Goal: Transaction & Acquisition: Obtain resource

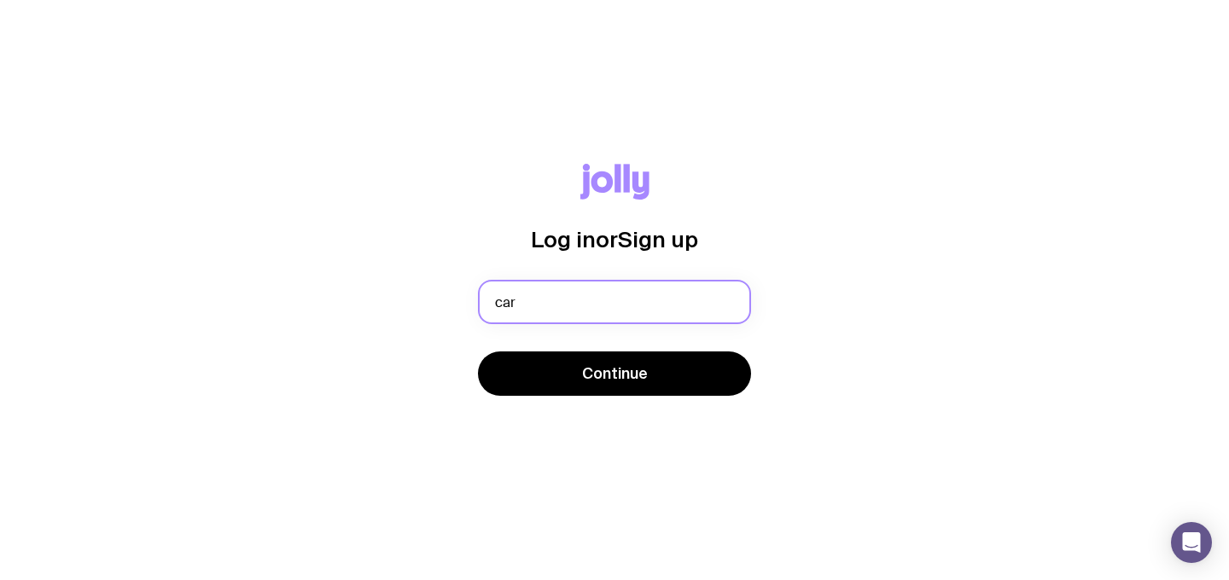
type input "[PERSON_NAME][EMAIL_ADDRESS][DOMAIN_NAME]"
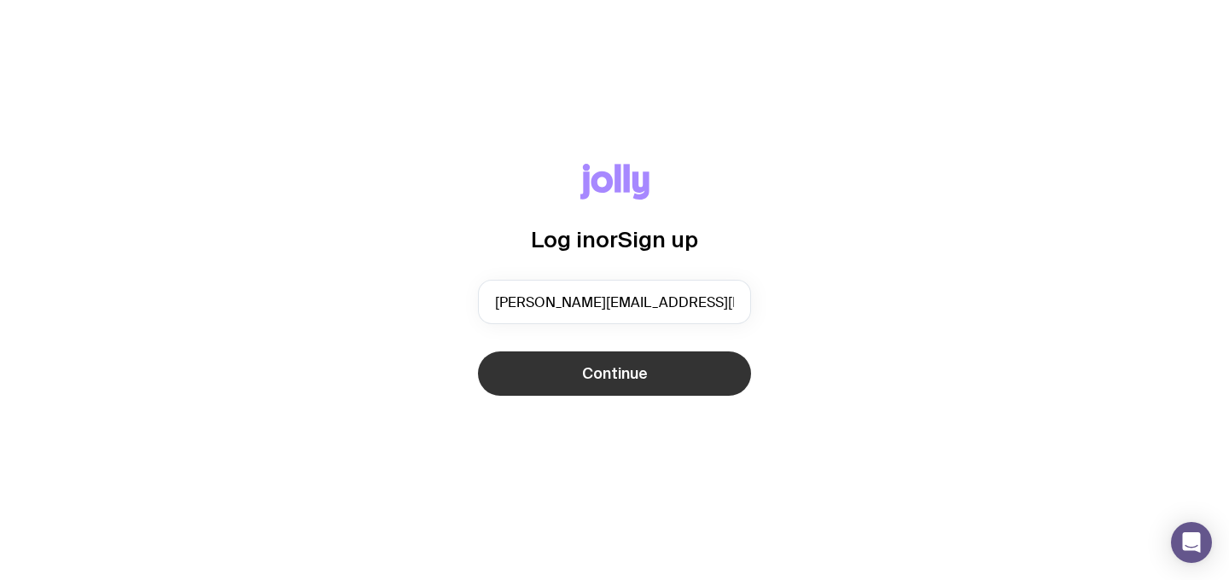
click at [666, 366] on button "Continue" at bounding box center [614, 374] width 273 height 44
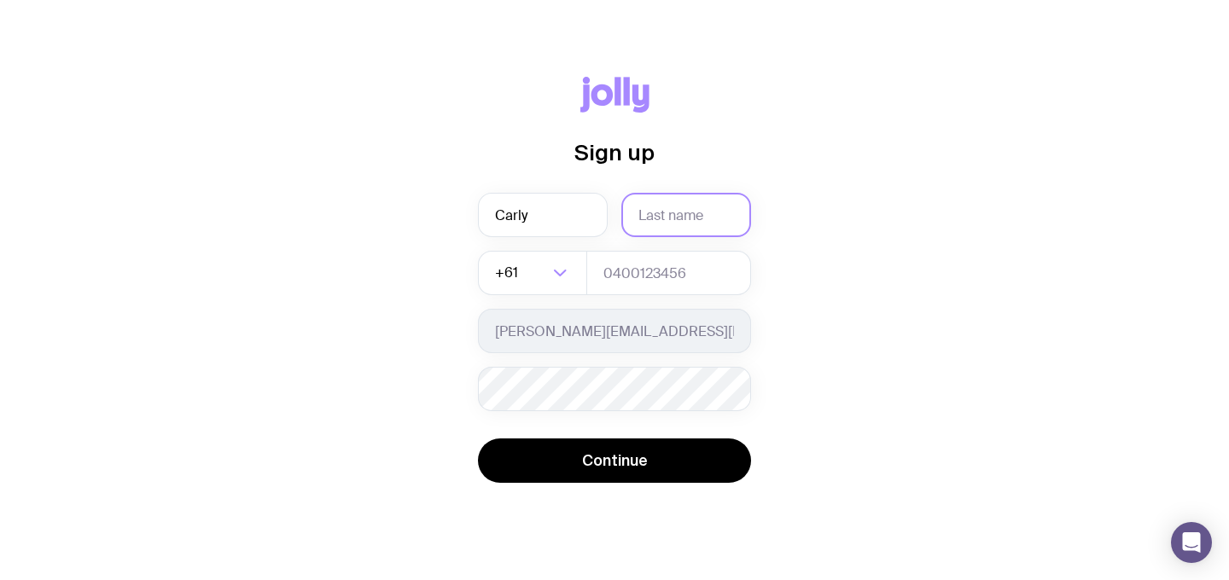
type input "Carly"
click at [710, 203] on input "text" at bounding box center [686, 215] width 130 height 44
type input "Swannell"
click at [622, 274] on input "tel" at bounding box center [668, 273] width 165 height 44
type input "0438042720"
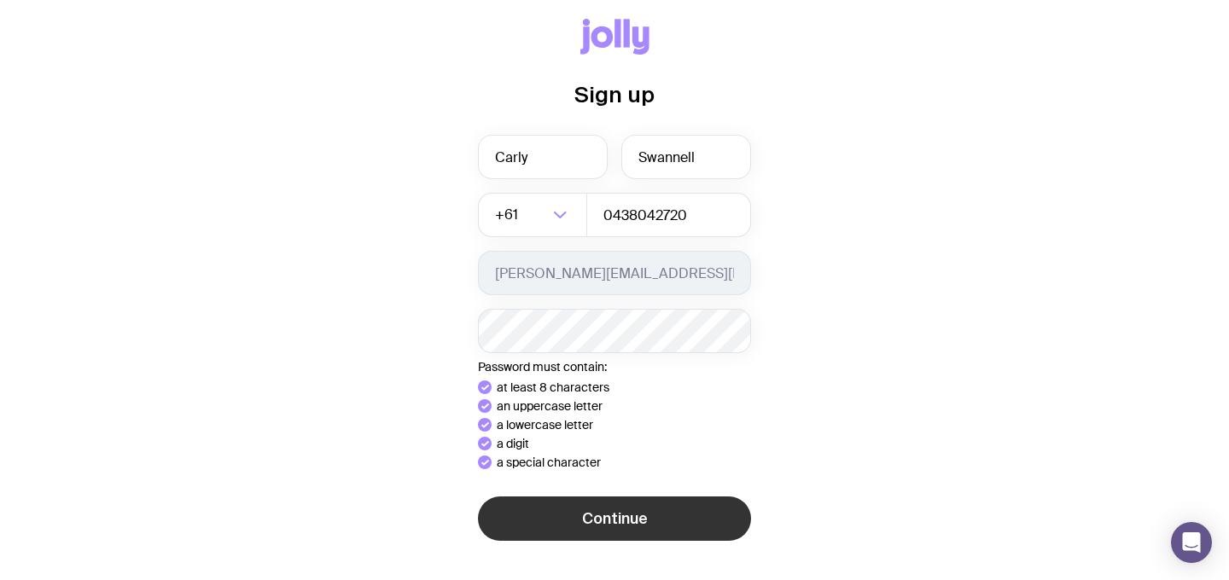
click at [581, 525] on div "Sign up [PERSON_NAME] +61 Loading... 0438042720 [EMAIL_ADDRESS][DOMAIN_NAME] Pa…" at bounding box center [614, 290] width 1147 height 543
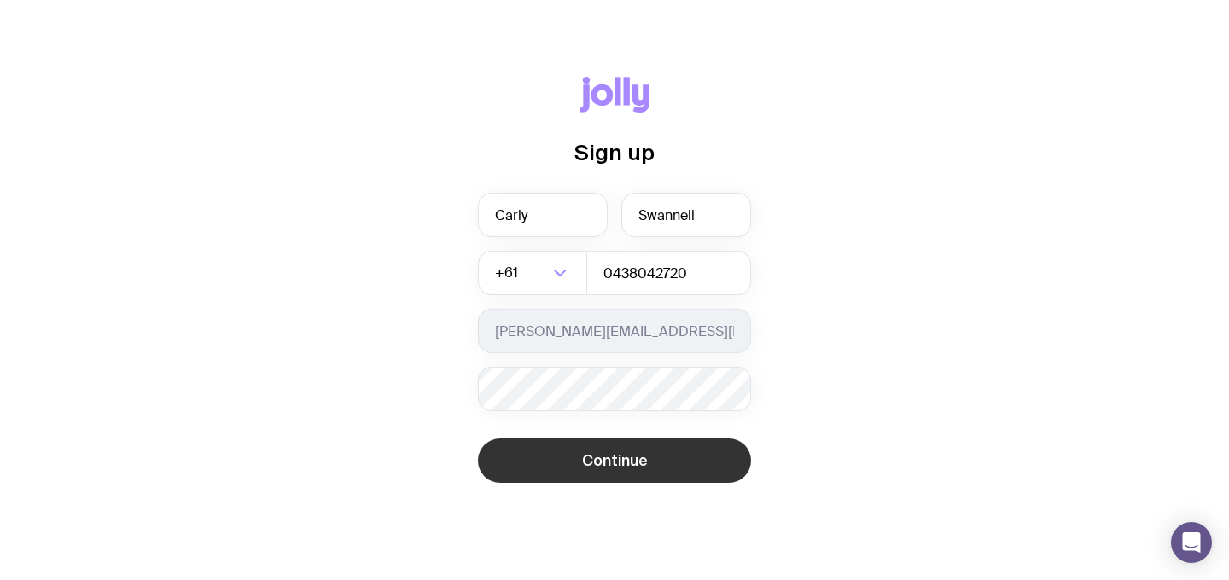
click at [575, 470] on button "Continue" at bounding box center [614, 461] width 273 height 44
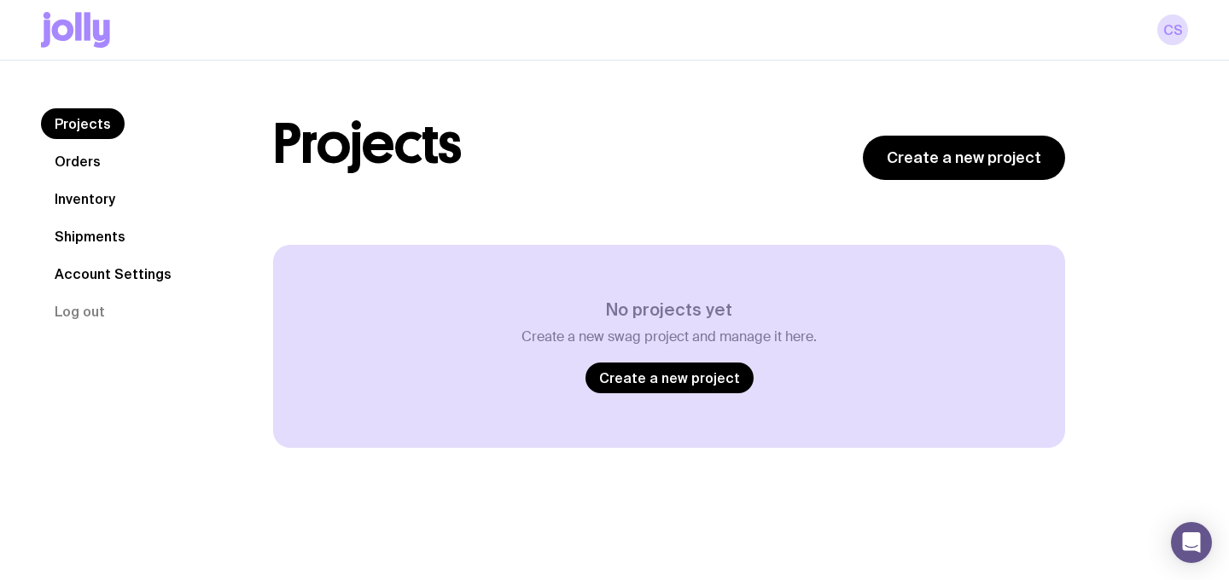
click at [80, 159] on link "Orders" at bounding box center [77, 161] width 73 height 31
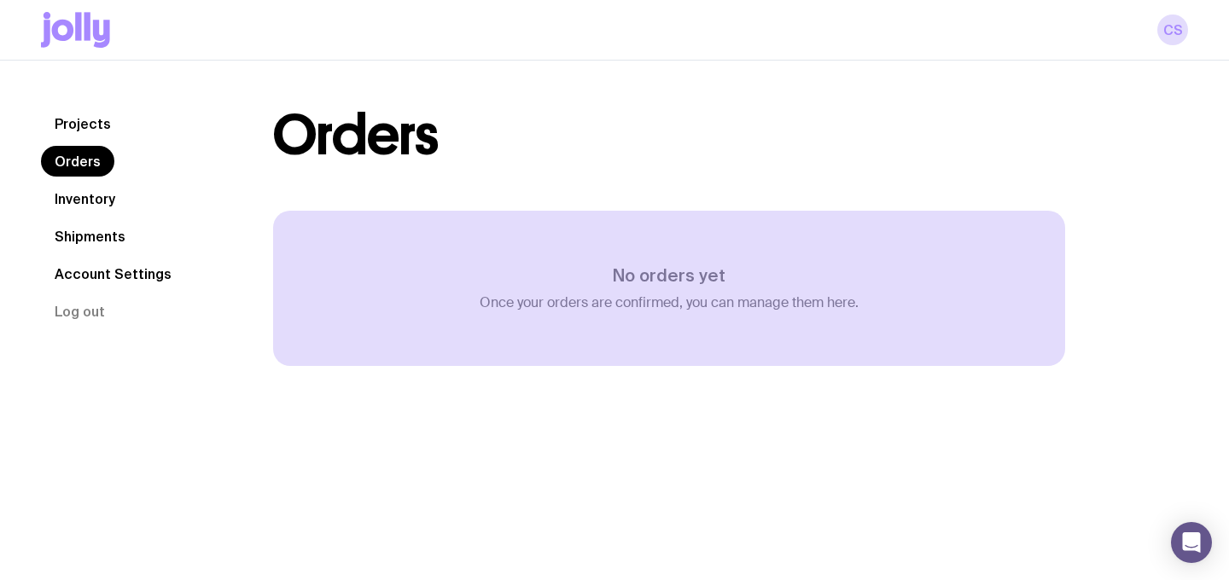
click at [86, 37] on icon at bounding box center [87, 26] width 6 height 28
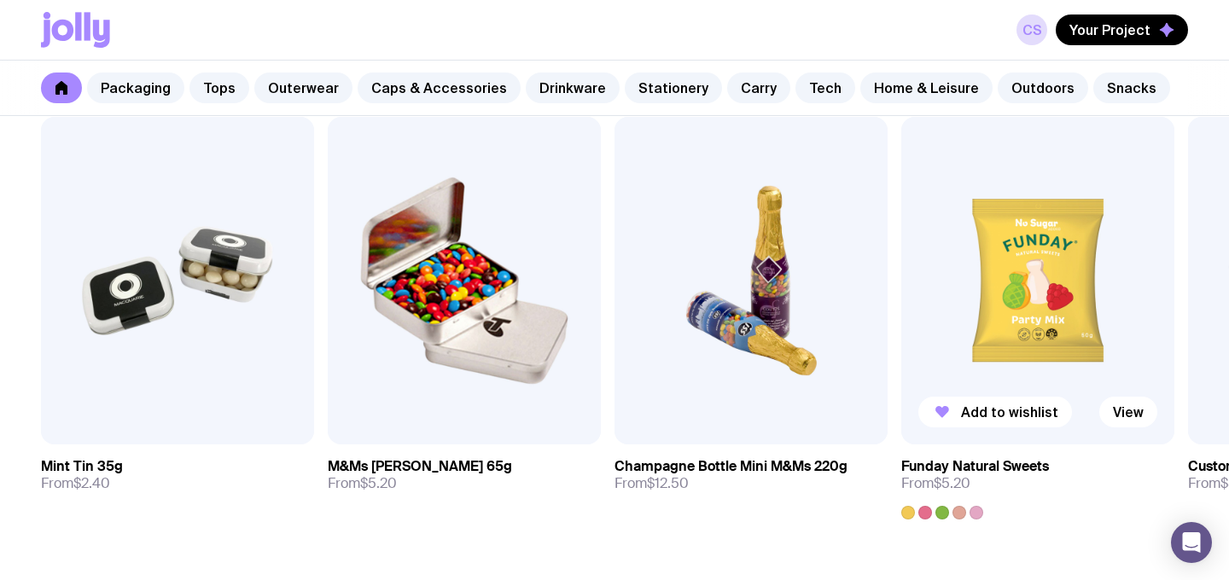
scroll to position [5849, 0]
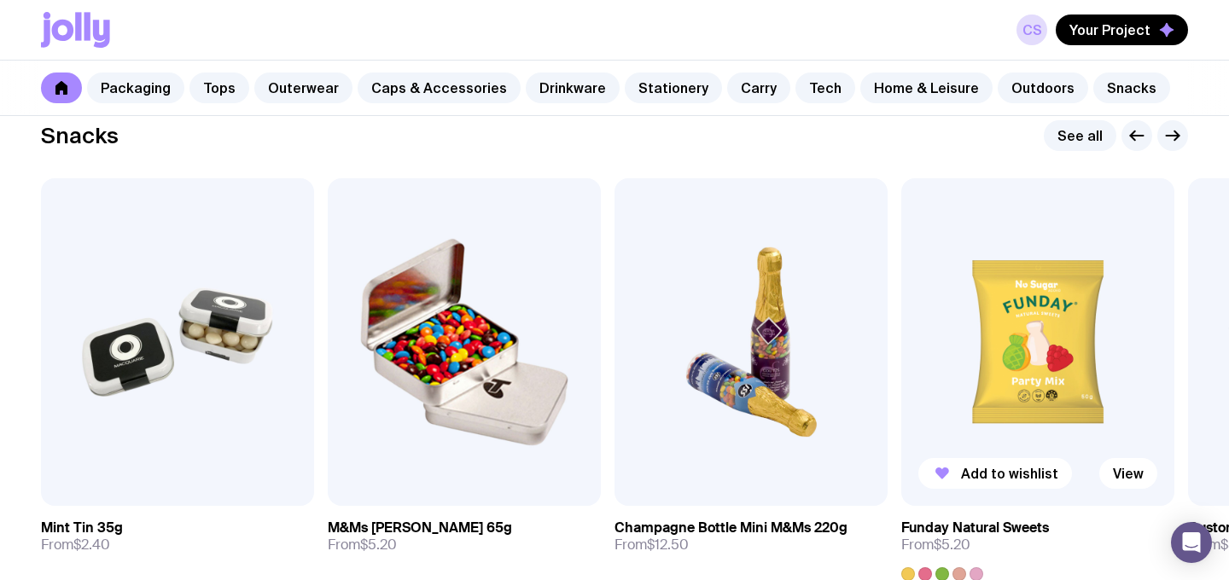
click at [1022, 330] on img at bounding box center [1037, 342] width 273 height 328
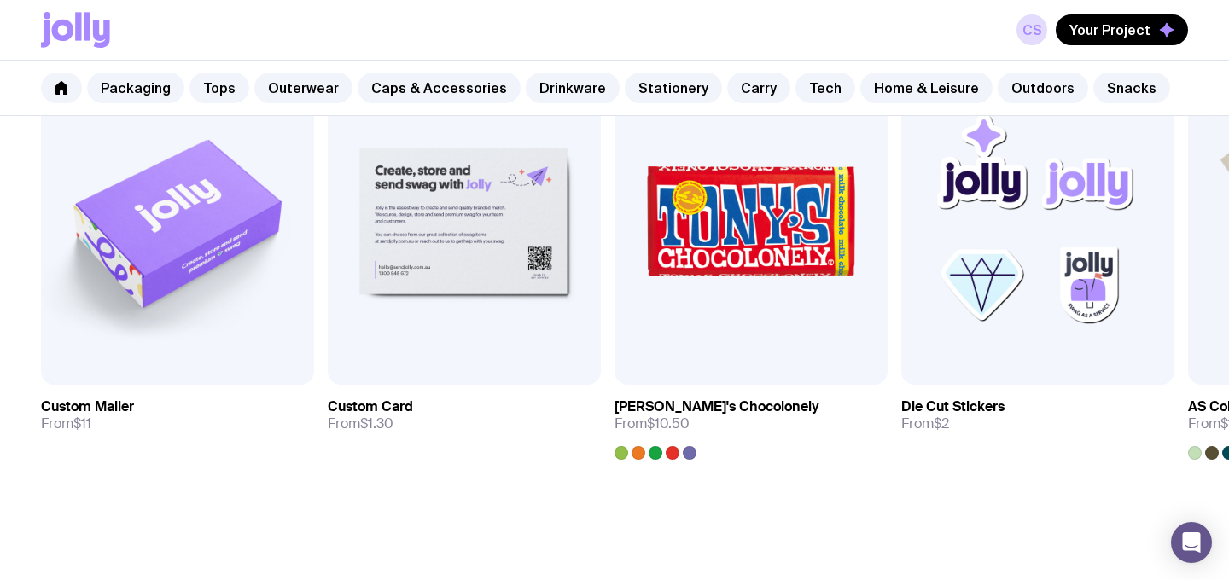
scroll to position [1212, 0]
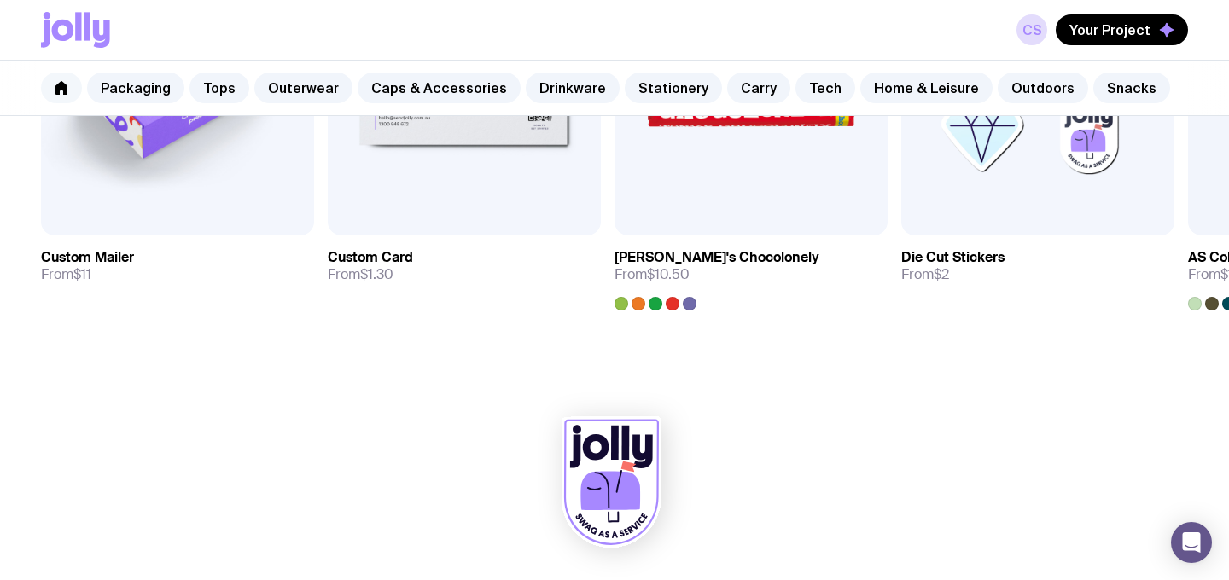
click at [57, 86] on icon at bounding box center [61, 88] width 12 height 14
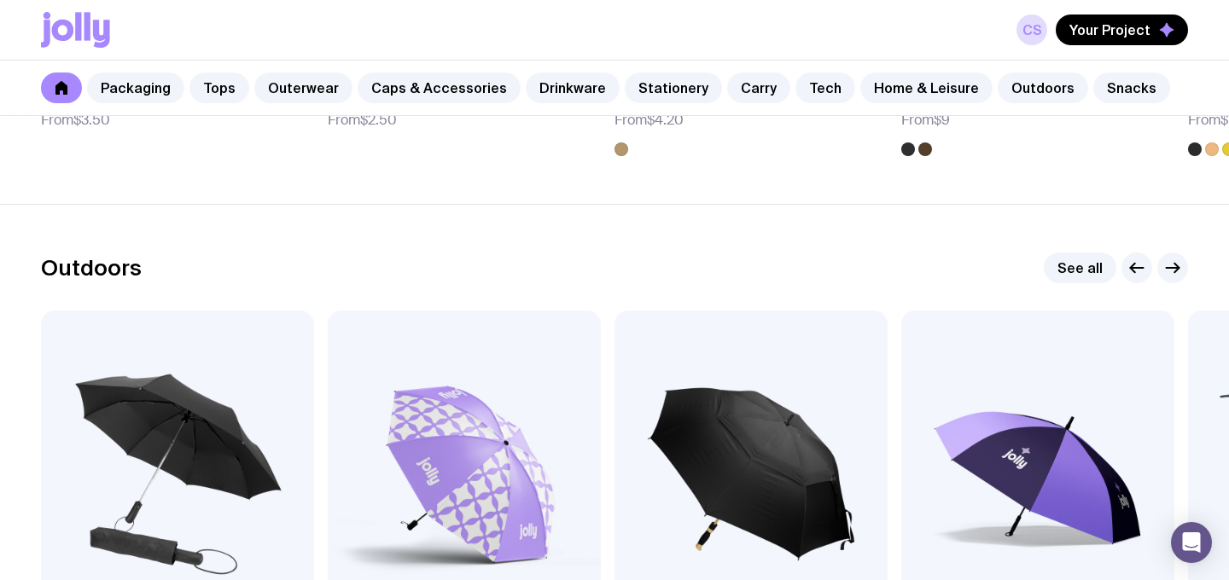
scroll to position [5388, 0]
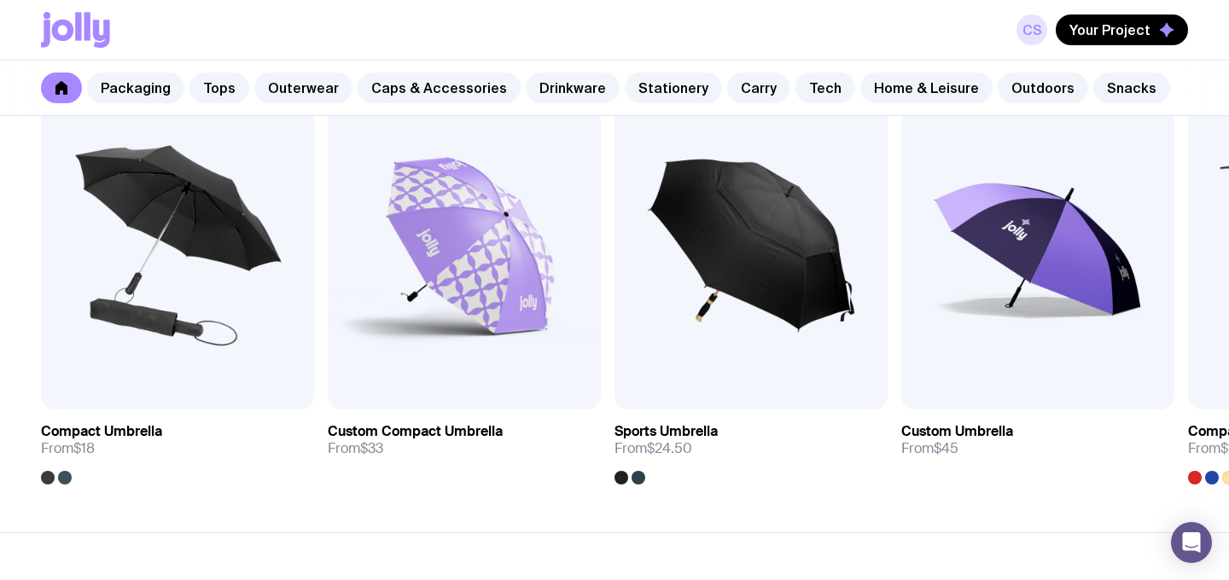
click at [1045, 30] on link "CS" at bounding box center [1031, 30] width 31 height 31
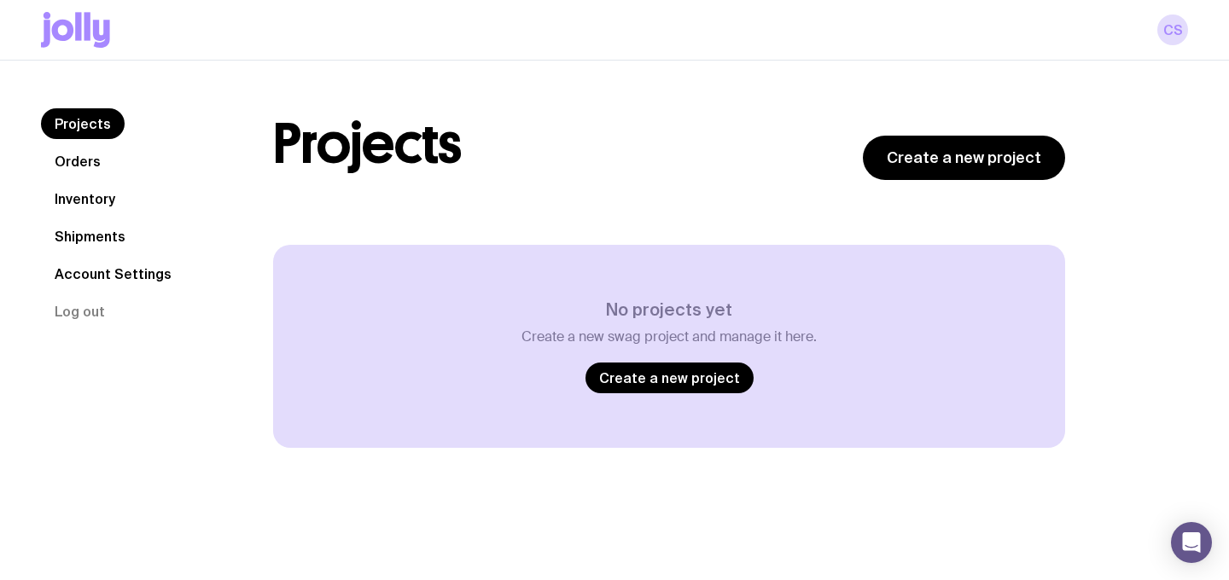
scroll to position [61, 0]
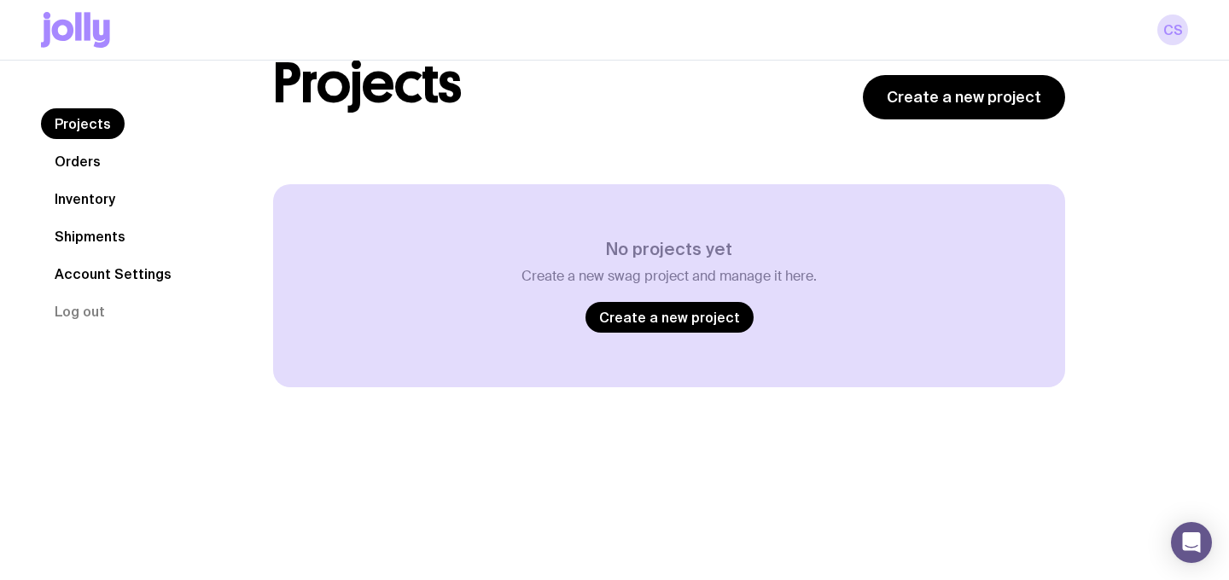
click at [81, 169] on link "Orders" at bounding box center [77, 161] width 73 height 31
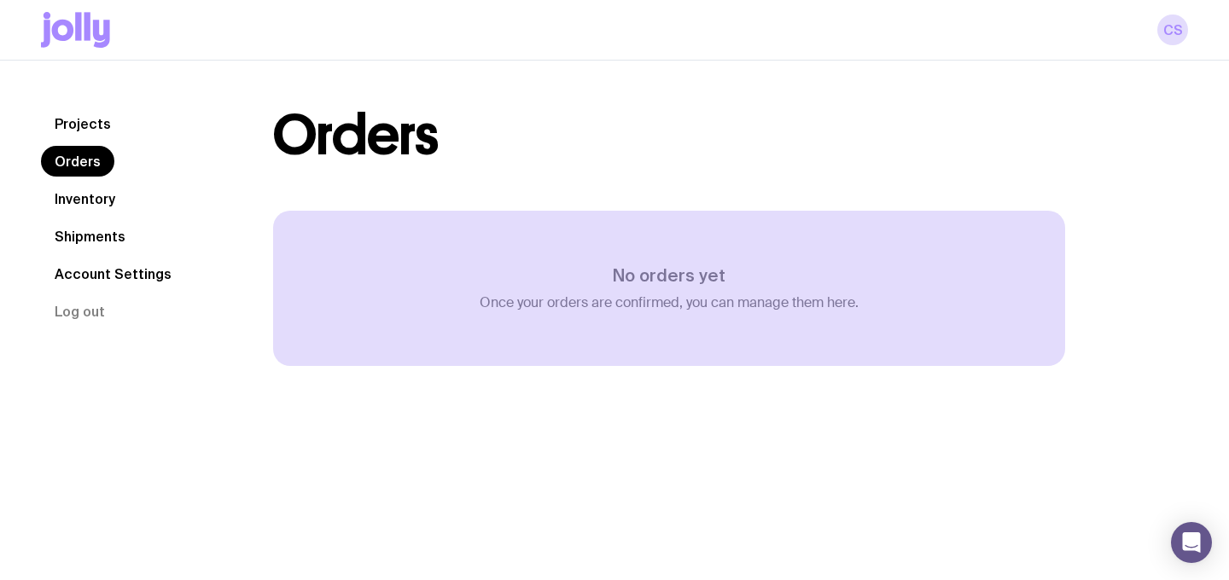
click at [96, 203] on link "Inventory" at bounding box center [85, 198] width 88 height 31
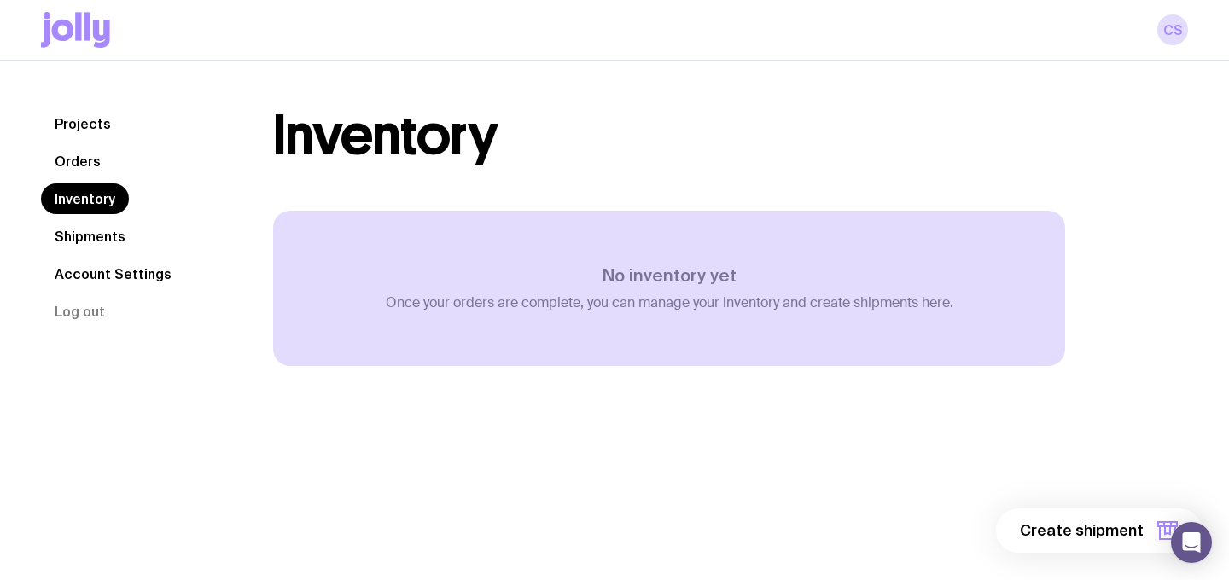
click at [109, 230] on link "Shipments" at bounding box center [90, 236] width 98 height 31
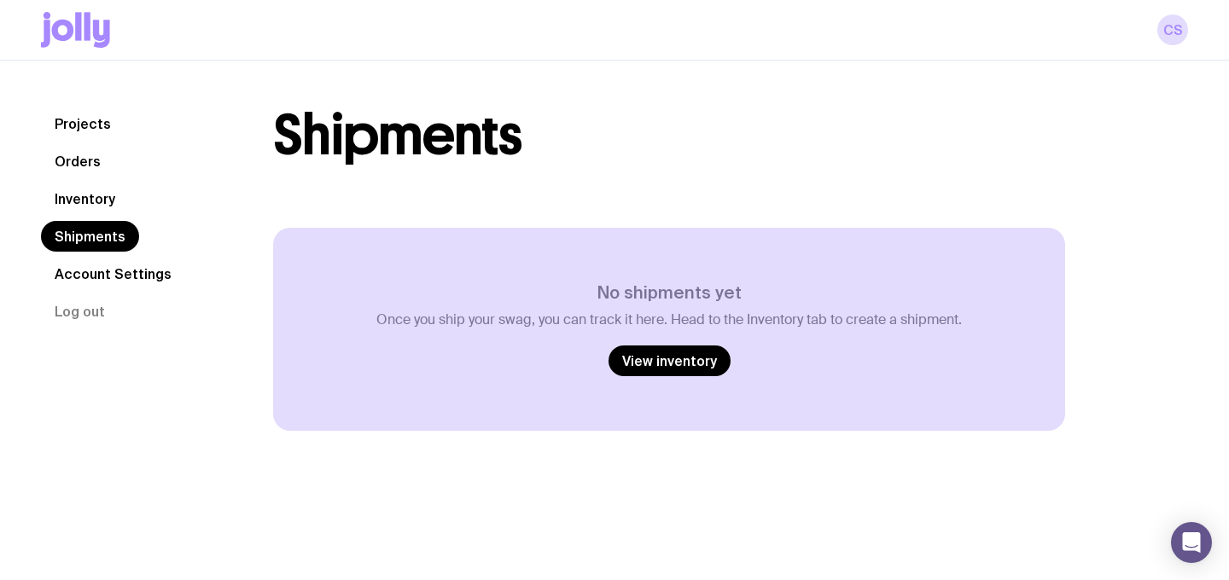
click at [125, 271] on link "Account Settings" at bounding box center [113, 274] width 144 height 31
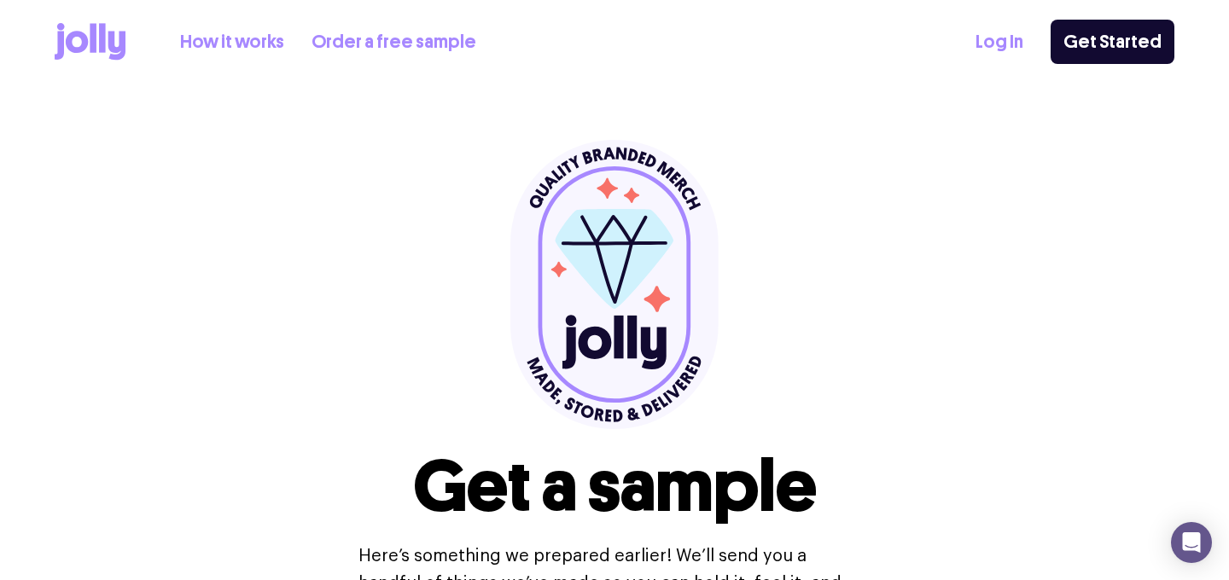
click at [403, 45] on link "Order a free sample" at bounding box center [393, 42] width 165 height 28
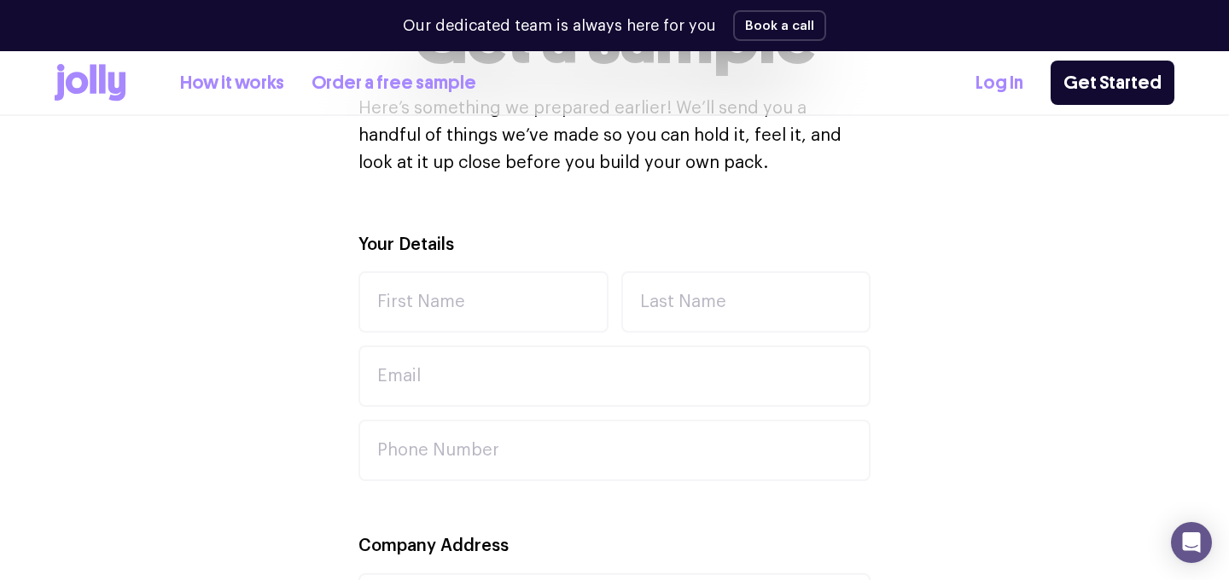
scroll to position [567, 0]
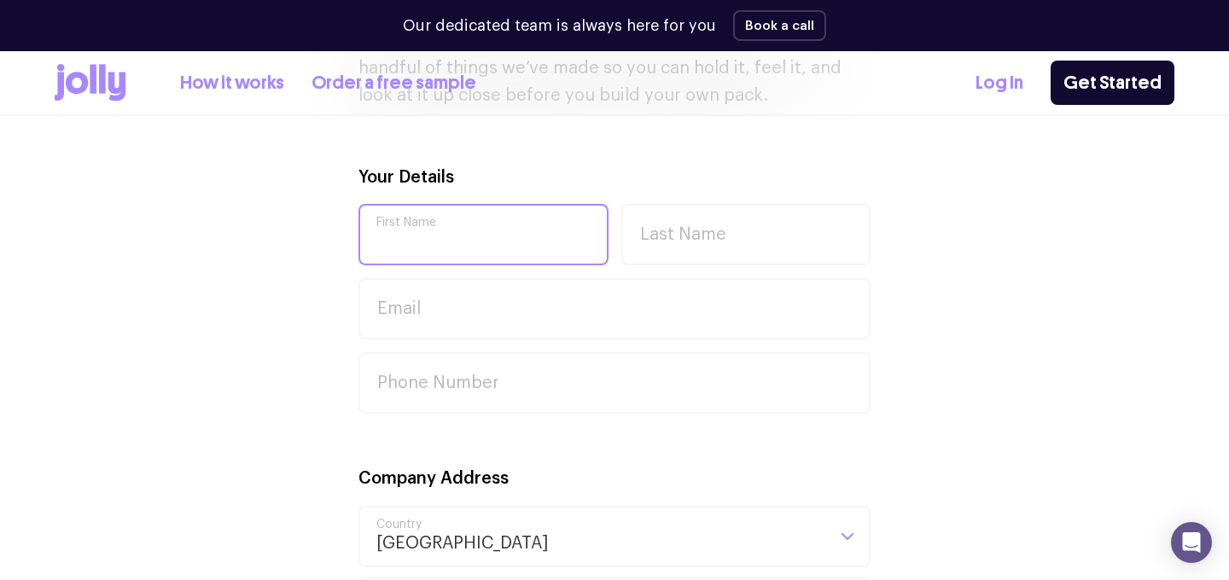
click at [451, 221] on input "First Name" at bounding box center [483, 234] width 250 height 61
type input "Carly"
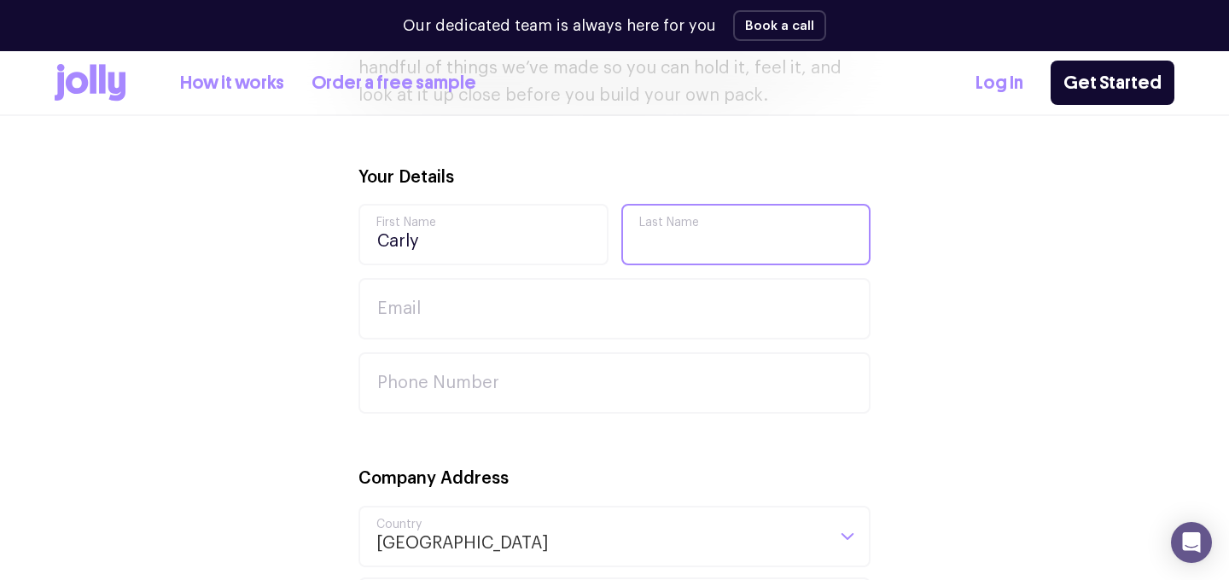
click at [703, 220] on input "Last Name" at bounding box center [746, 234] width 250 height 61
type input "Swannell"
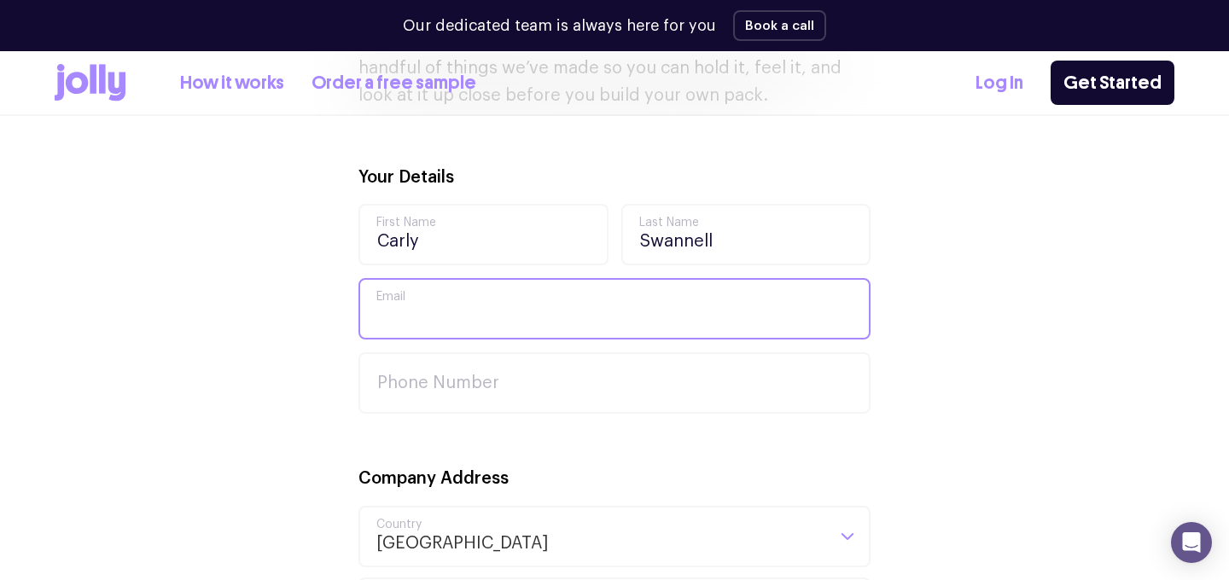
click at [432, 310] on input "Email" at bounding box center [614, 308] width 512 height 61
type input "[PERSON_NAME][EMAIL_ADDRESS][DOMAIN_NAME]"
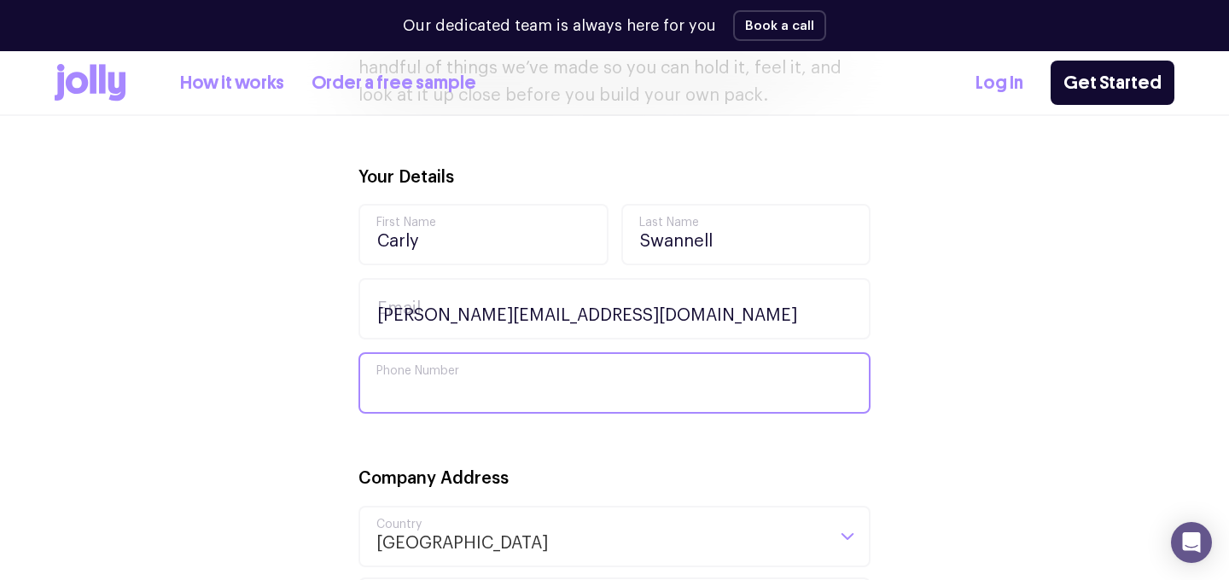
type input "0438042720"
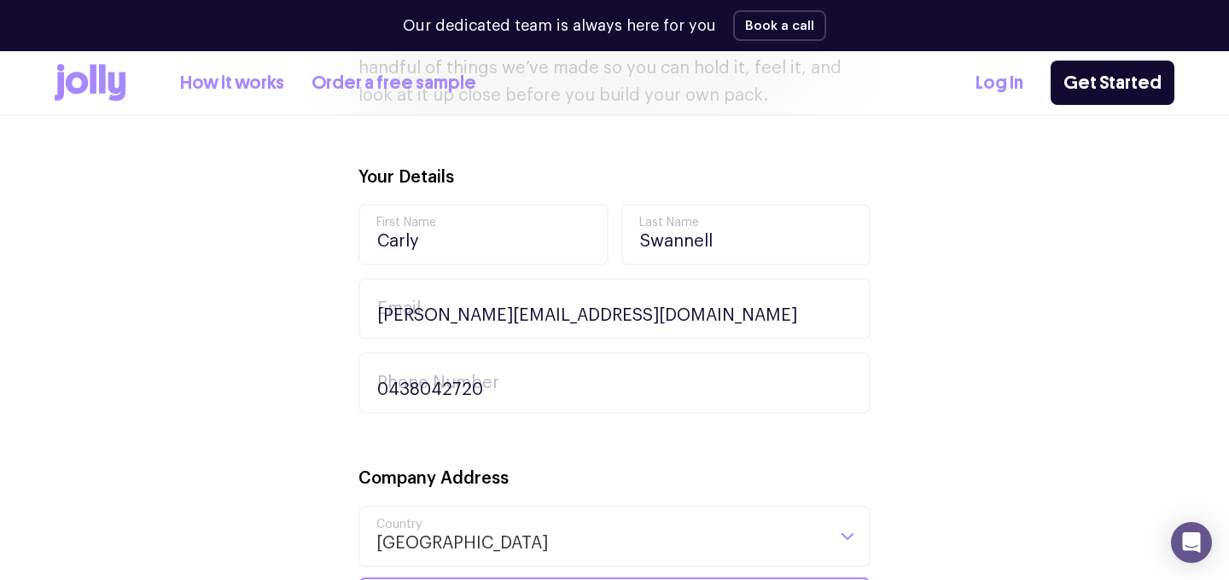
type input "1998"
type input "8 Lantana crt Frankston"
type input "Frankston"
type input "3199"
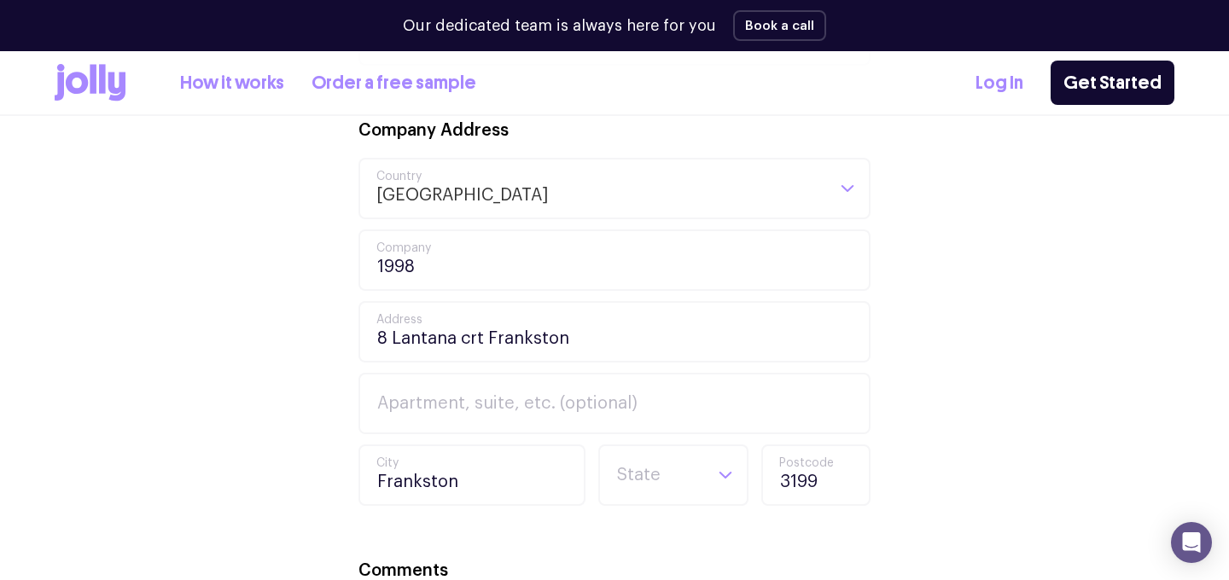
scroll to position [917, 0]
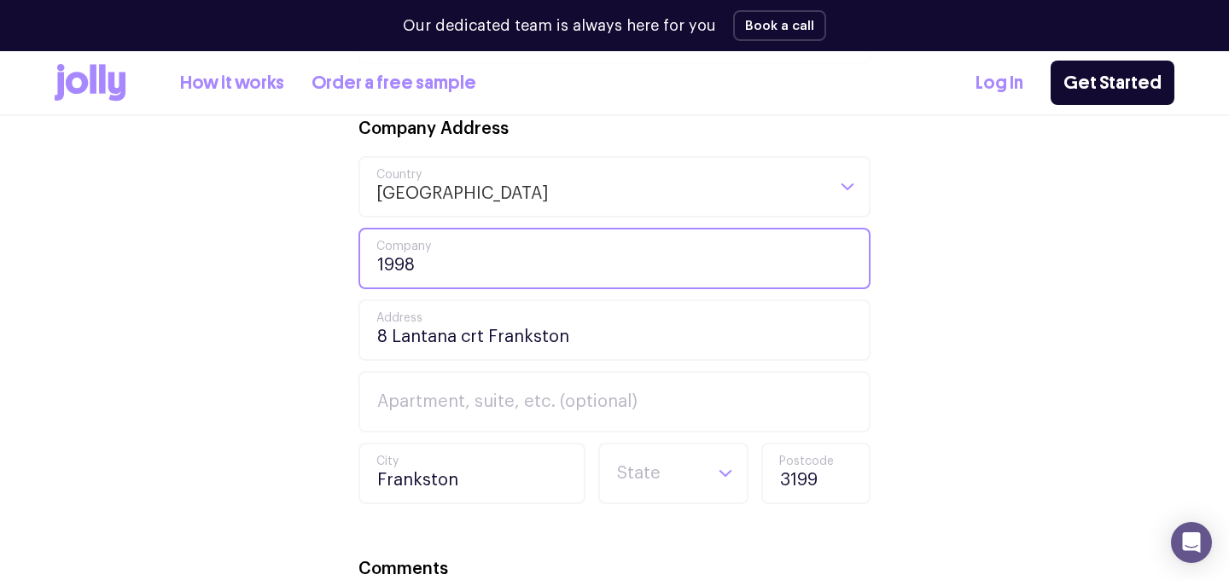
drag, startPoint x: 427, startPoint y: 270, endPoint x: 347, endPoint y: 273, distance: 79.4
click at [347, 273] on div "Your Details Carly First Name Swannell Last Name carlyswannell@hotmail.com Emai…" at bounding box center [615, 372] width 1120 height 1116
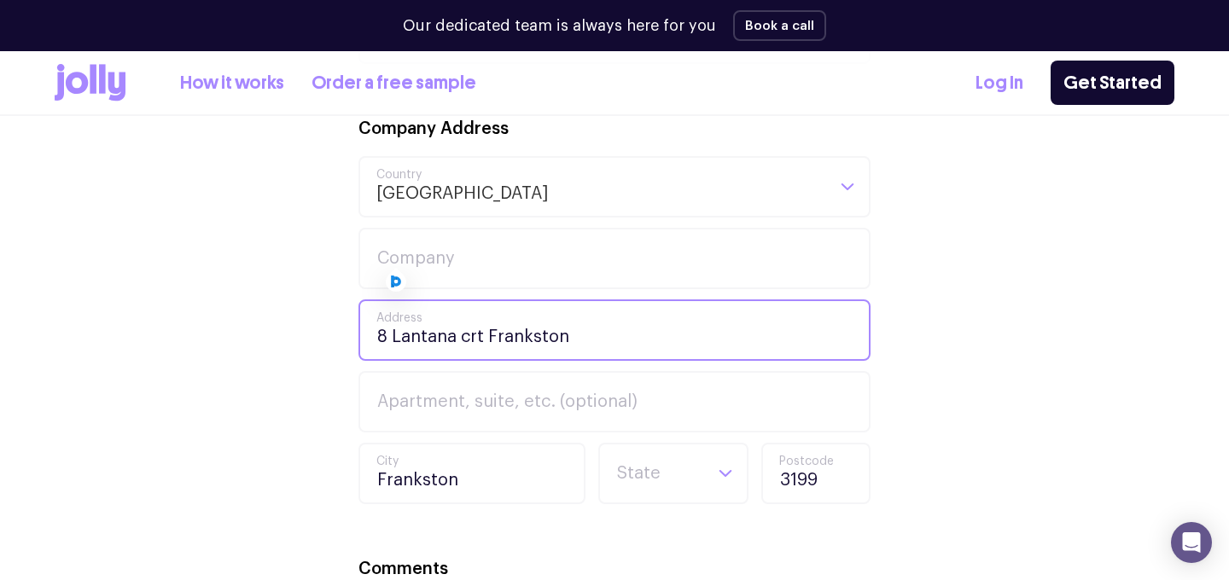
click at [568, 346] on input "8 Lantana crt Frankston" at bounding box center [614, 330] width 512 height 61
drag, startPoint x: 568, startPoint y: 346, endPoint x: 377, endPoint y: 327, distance: 191.3
click at [377, 327] on input "8 Lantana crt Frankston" at bounding box center [614, 330] width 512 height 61
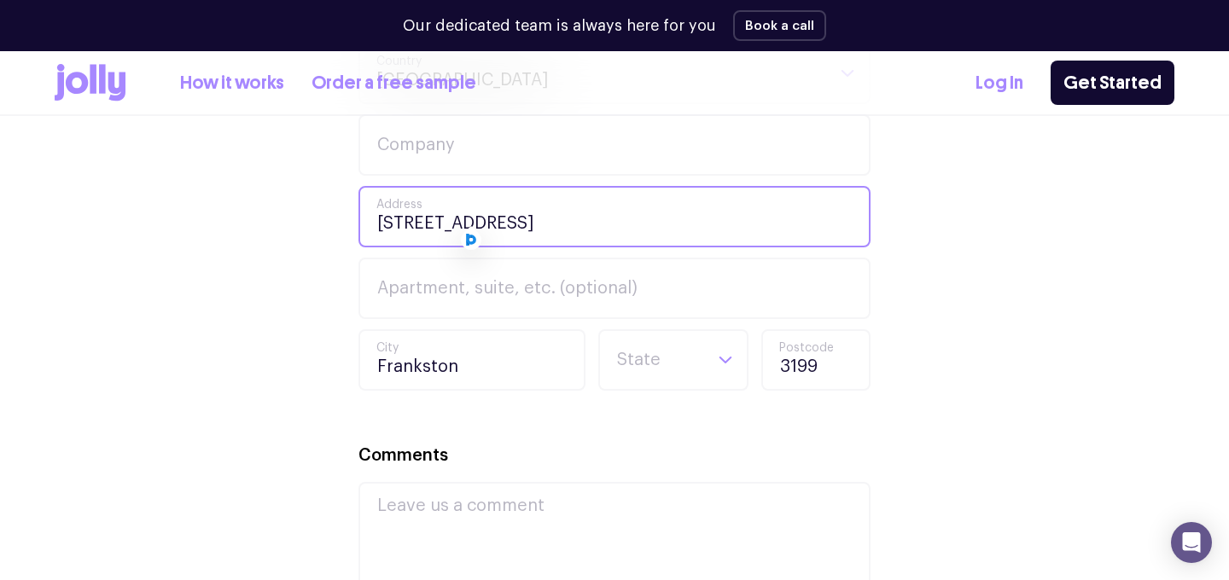
scroll to position [1038, 0]
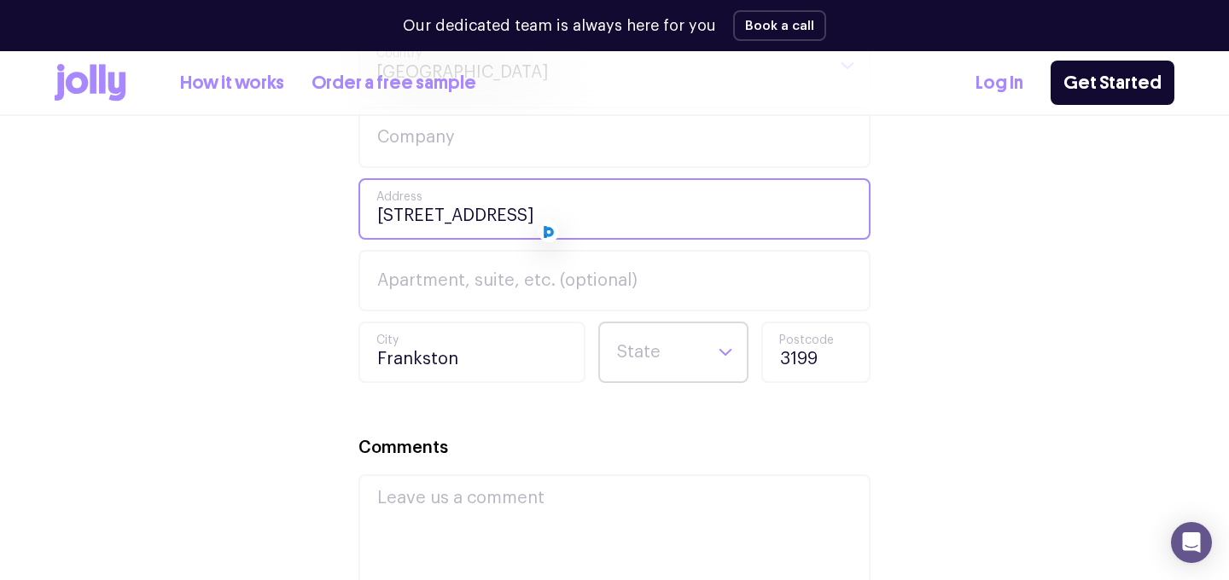
type input "20 Kashmir Crescent"
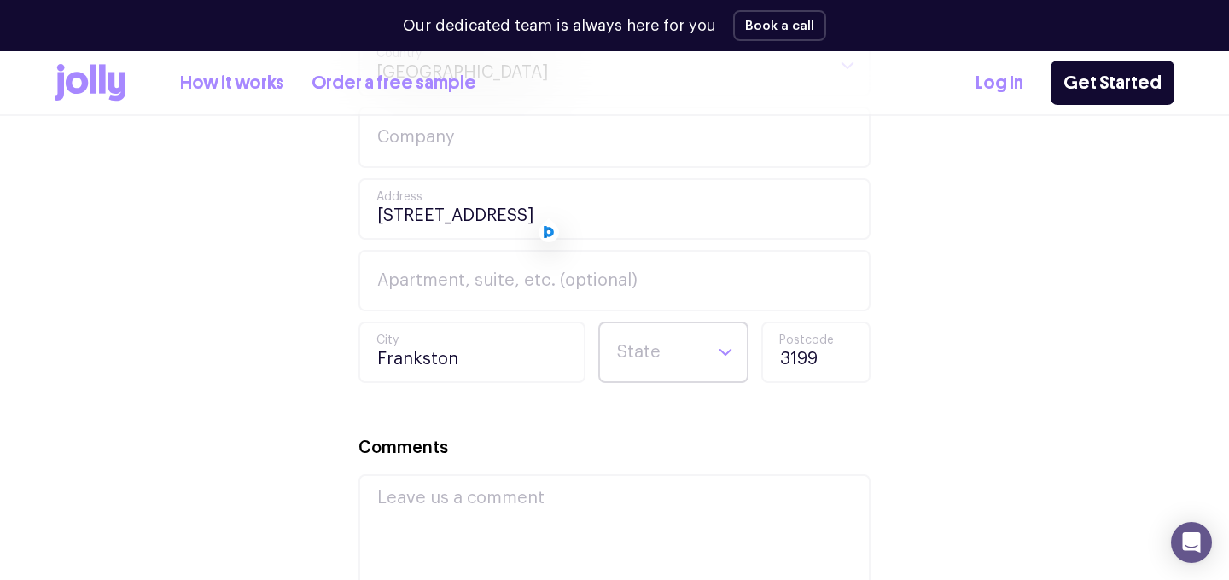
click at [640, 350] on input "Search for option" at bounding box center [658, 352] width 87 height 58
click at [634, 504] on li "VIC" at bounding box center [673, 498] width 142 height 41
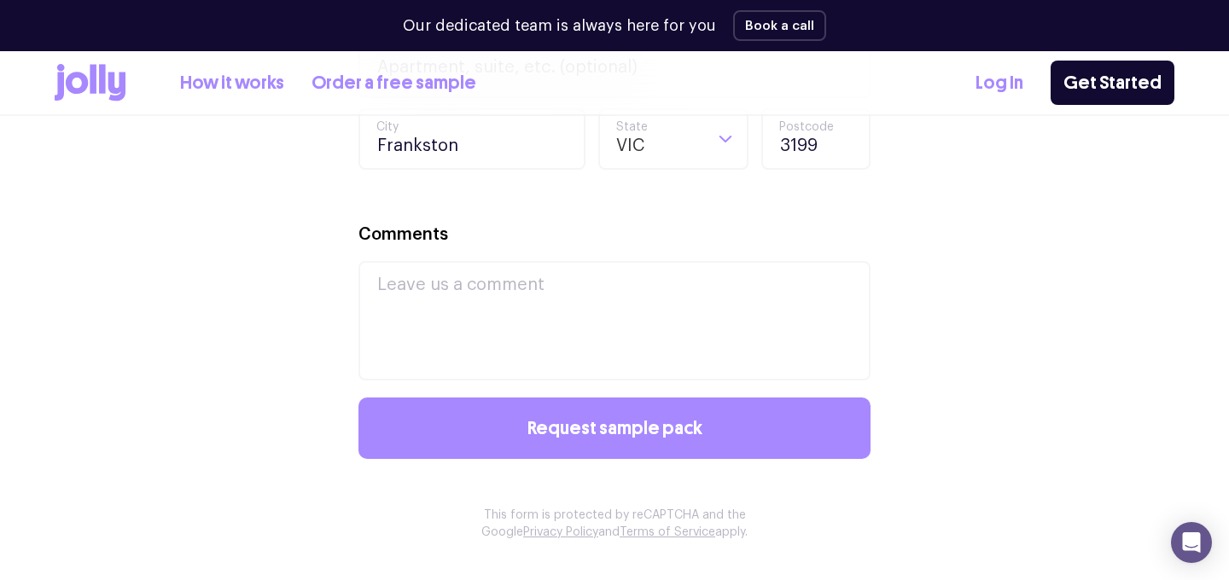
scroll to position [1243, 0]
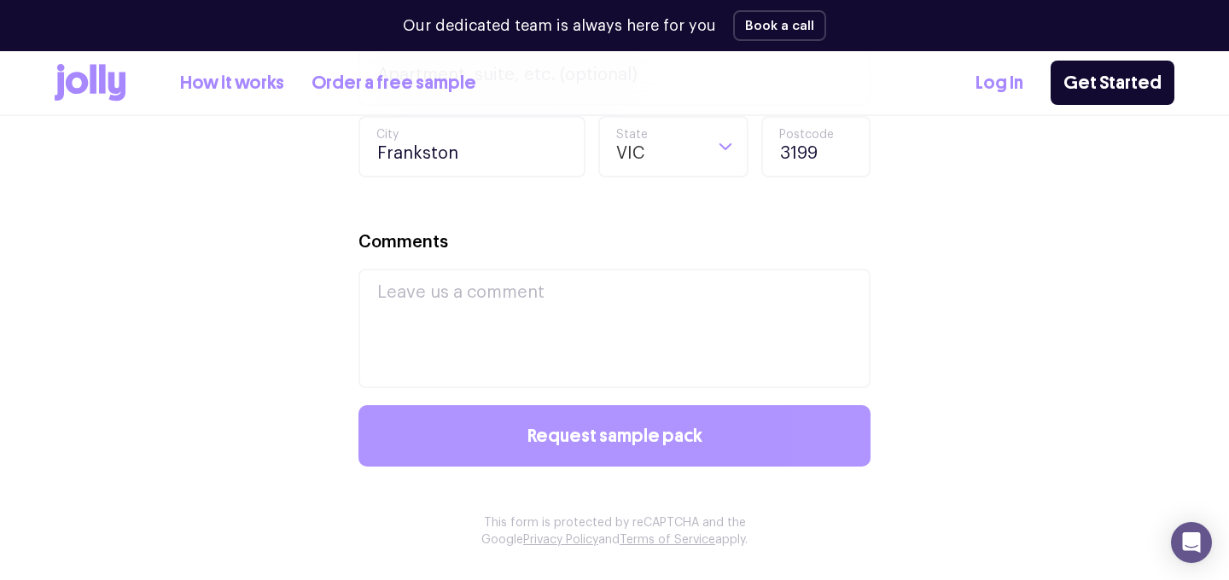
click at [596, 452] on button "Request sample pack" at bounding box center [614, 435] width 512 height 61
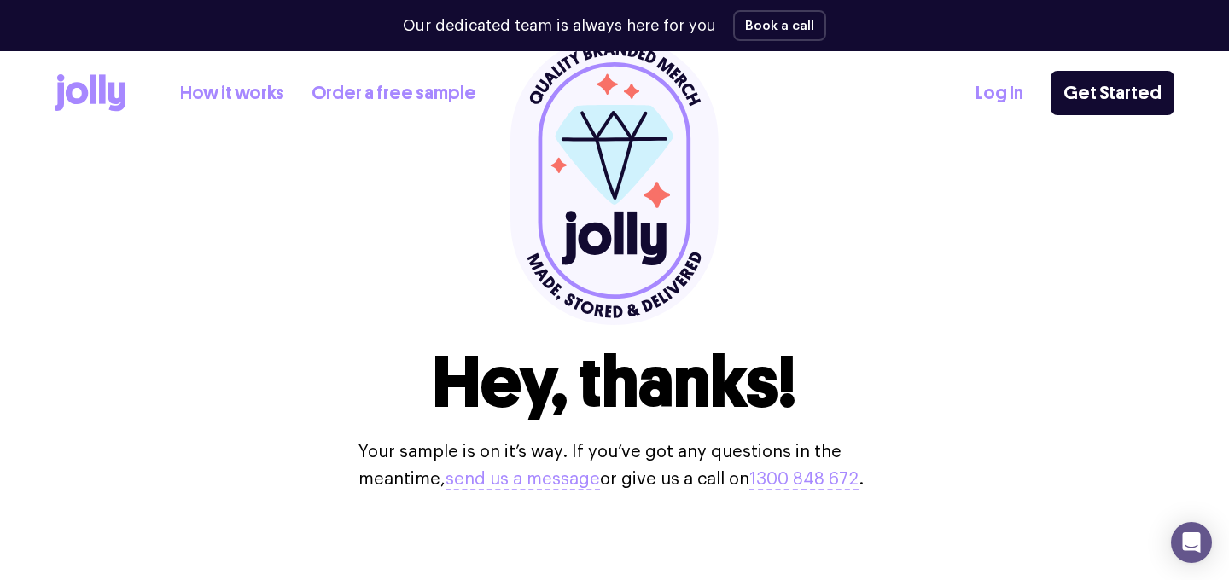
scroll to position [0, 0]
